Goal: Navigation & Orientation: Find specific page/section

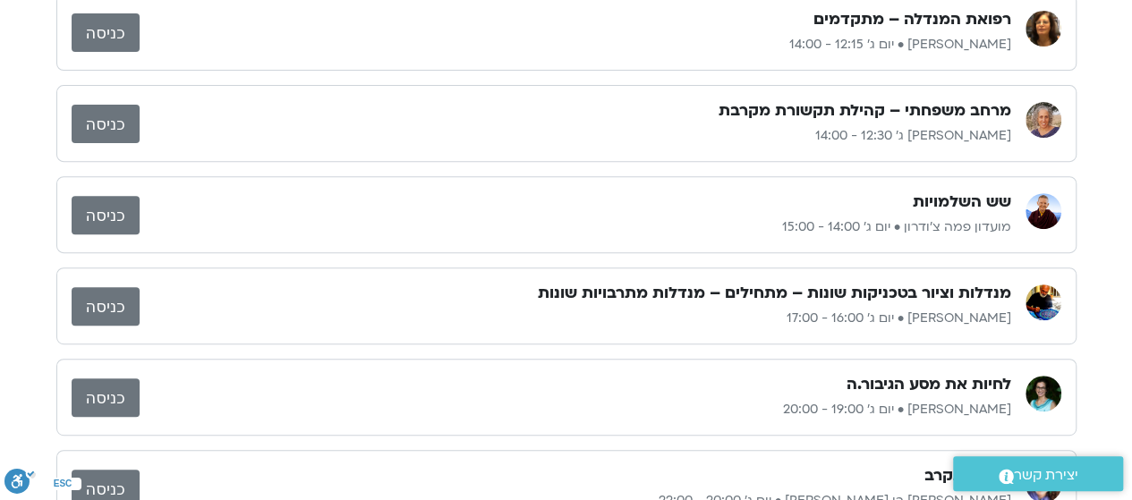
scroll to position [447, 0]
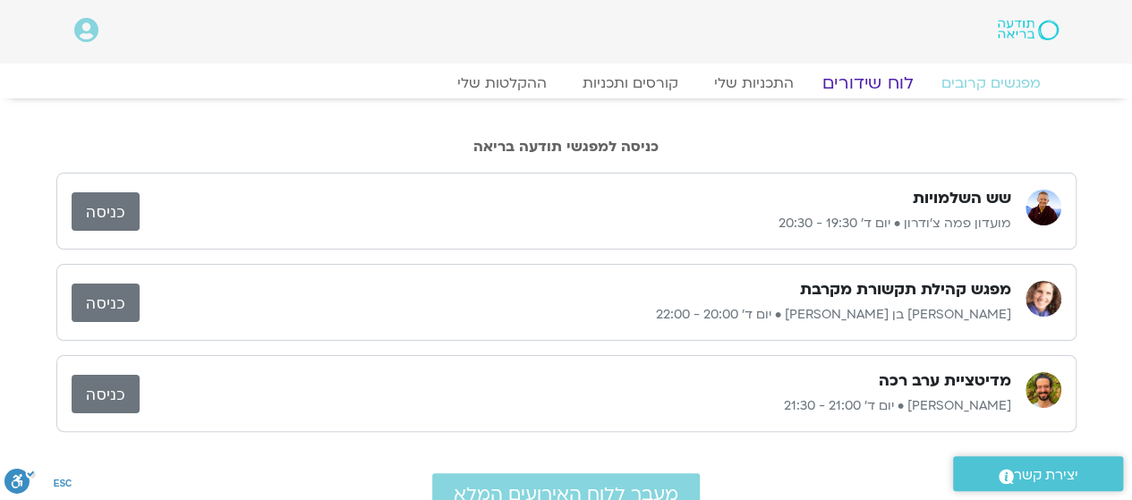
click at [850, 81] on link "לוח שידורים" at bounding box center [867, 82] width 134 height 21
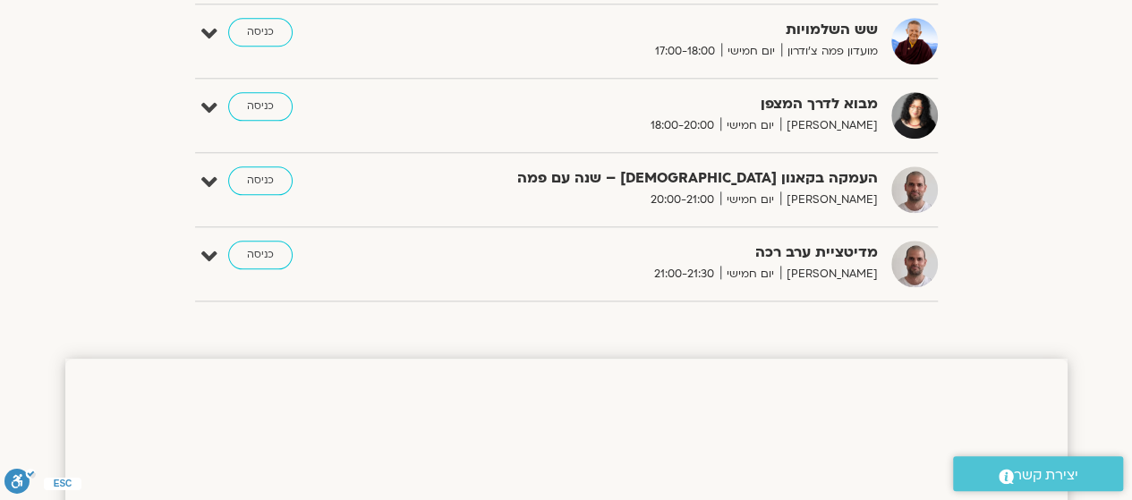
scroll to position [984, 0]
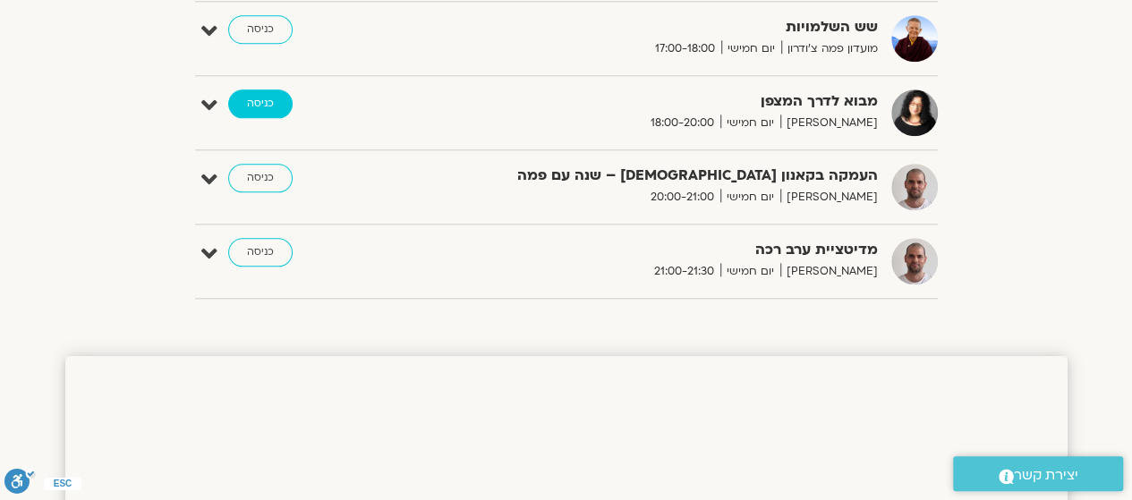
click at [251, 97] on link "כניסה" at bounding box center [260, 103] width 64 height 29
click at [262, 98] on link "כניסה" at bounding box center [260, 103] width 64 height 29
click at [253, 99] on link "כניסה" at bounding box center [260, 103] width 64 height 29
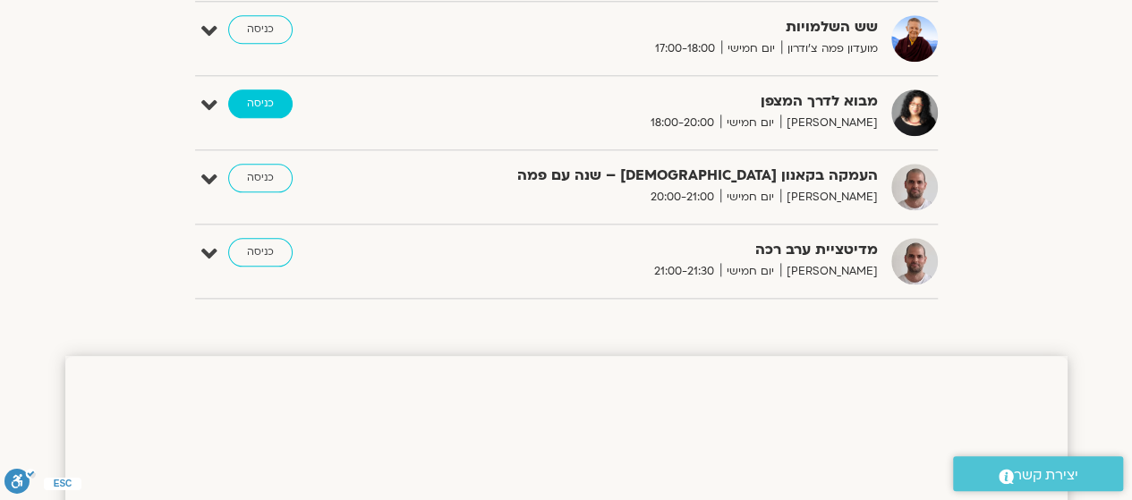
click at [272, 98] on link "כניסה" at bounding box center [260, 103] width 64 height 29
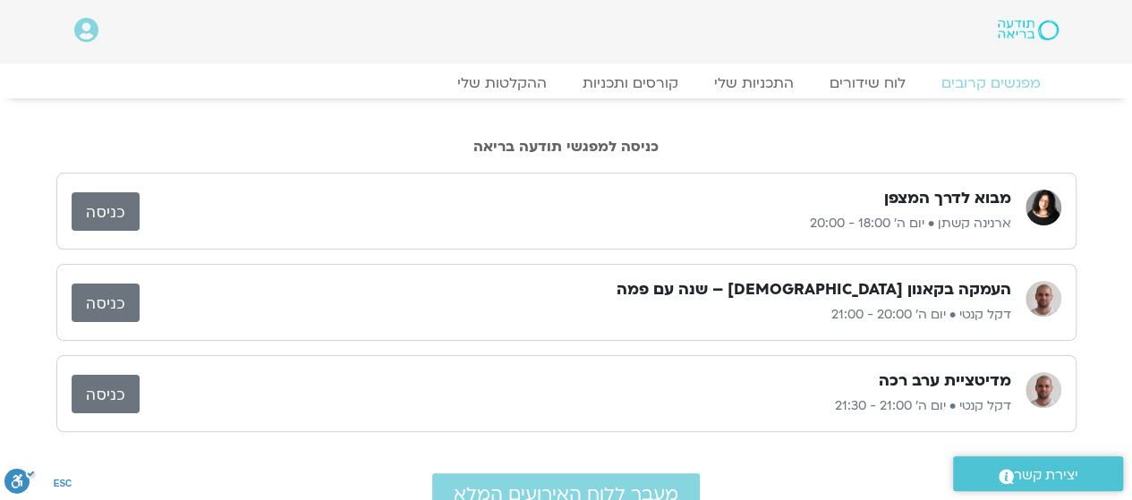
click at [116, 209] on link "כניסה" at bounding box center [106, 211] width 68 height 38
